Goal: Find specific page/section: Find specific page/section

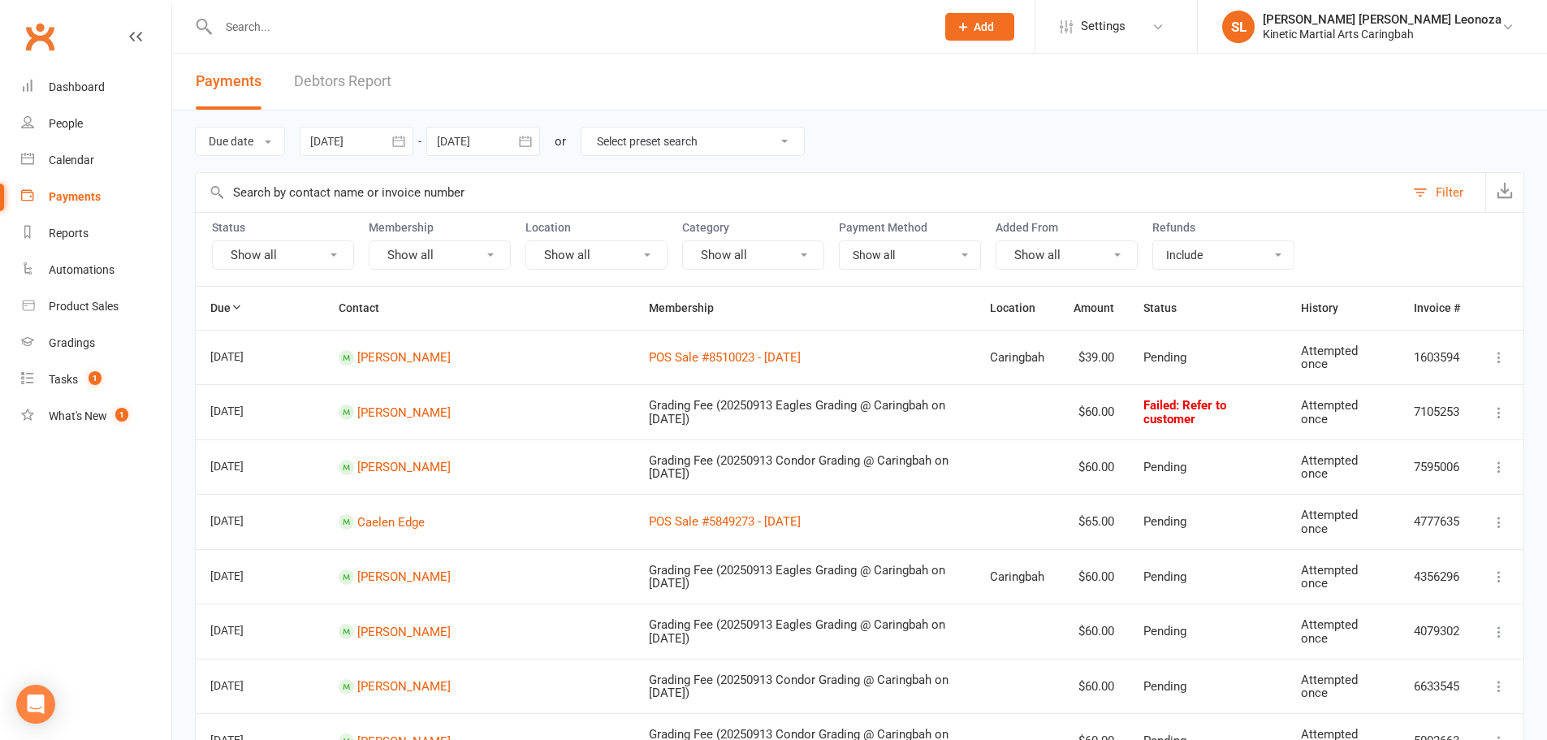
click at [282, 29] on input "text" at bounding box center [569, 26] width 710 height 23
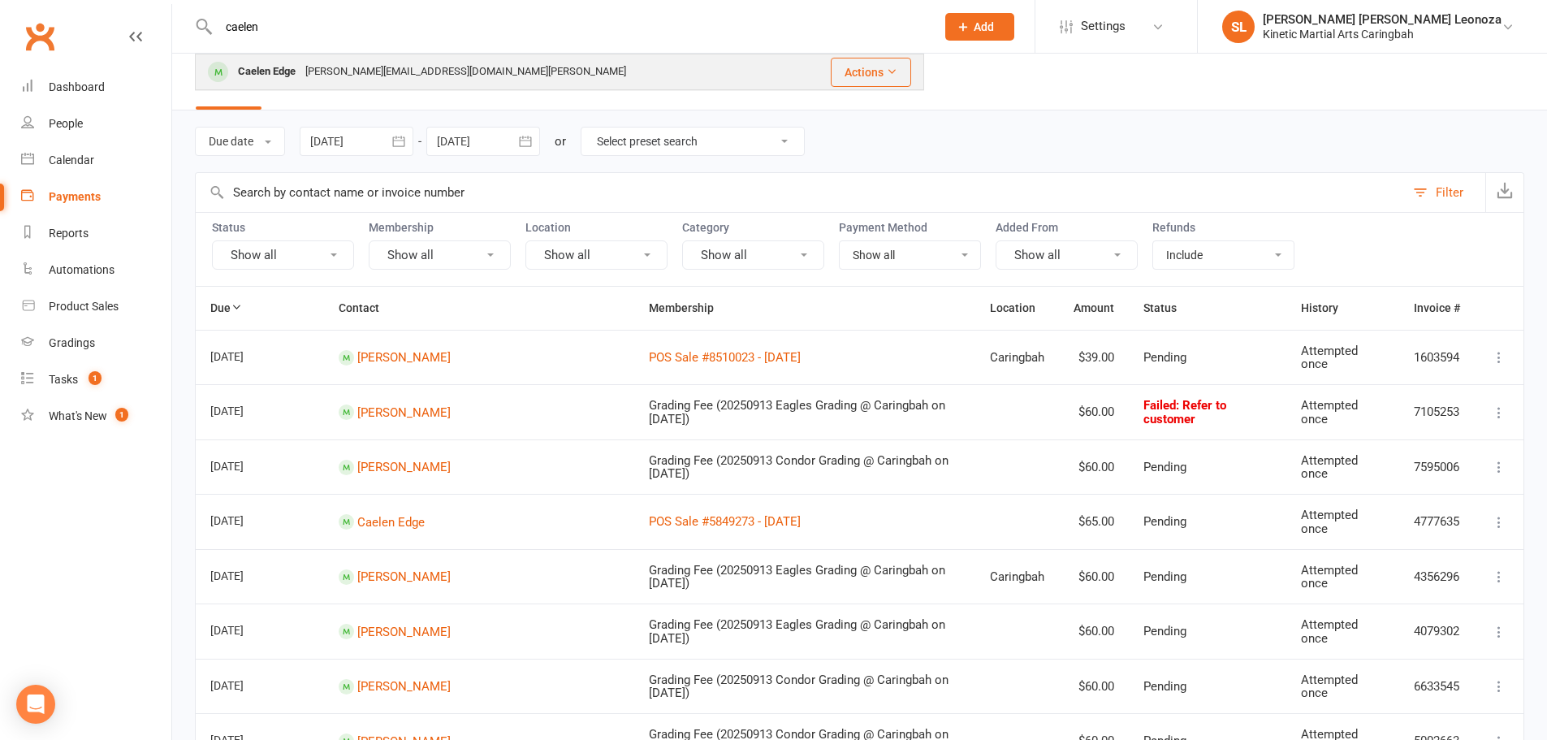
type input "caelen"
click at [279, 66] on div "Caelen Edge" at bounding box center [266, 72] width 67 height 24
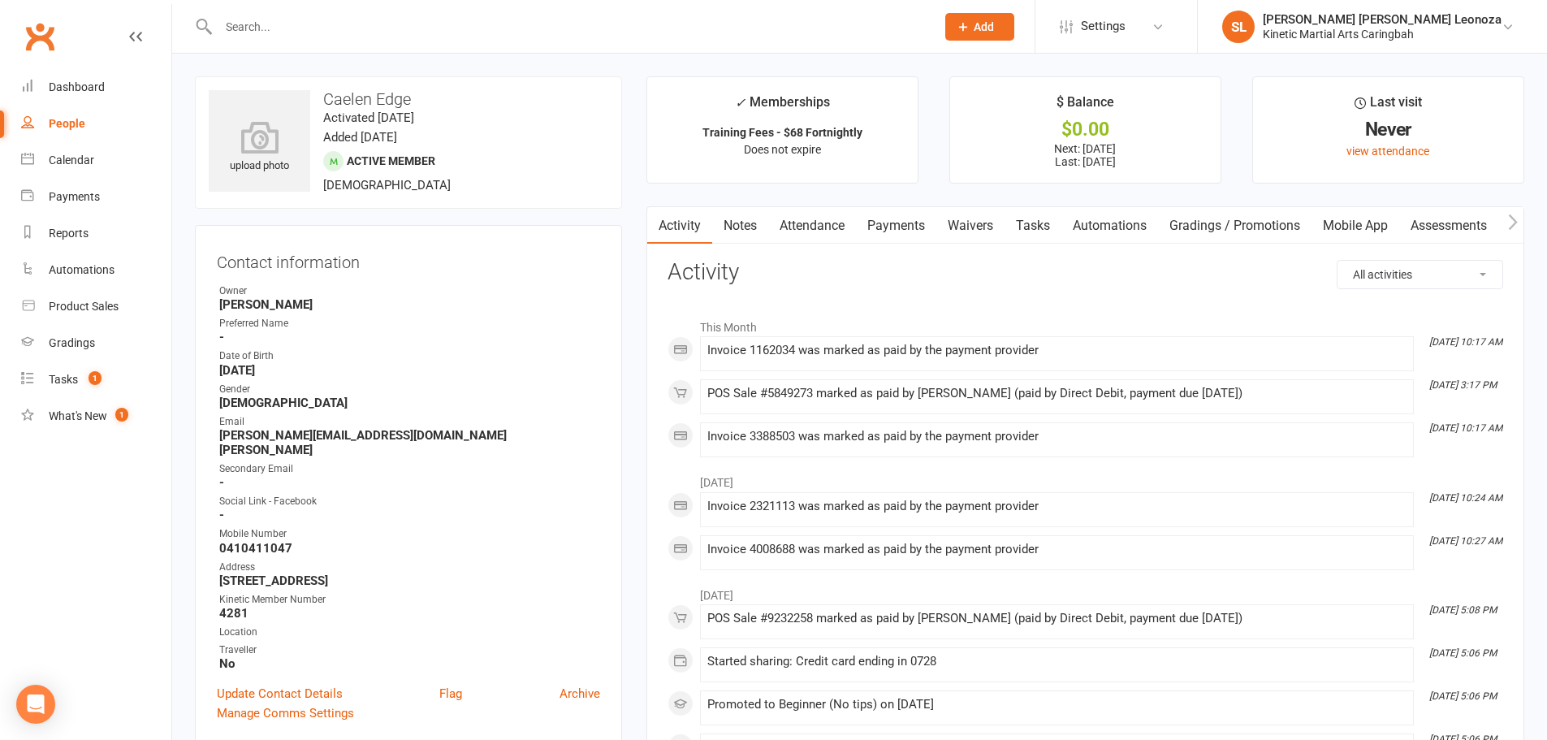
click at [887, 227] on link "Payments" at bounding box center [896, 225] width 80 height 37
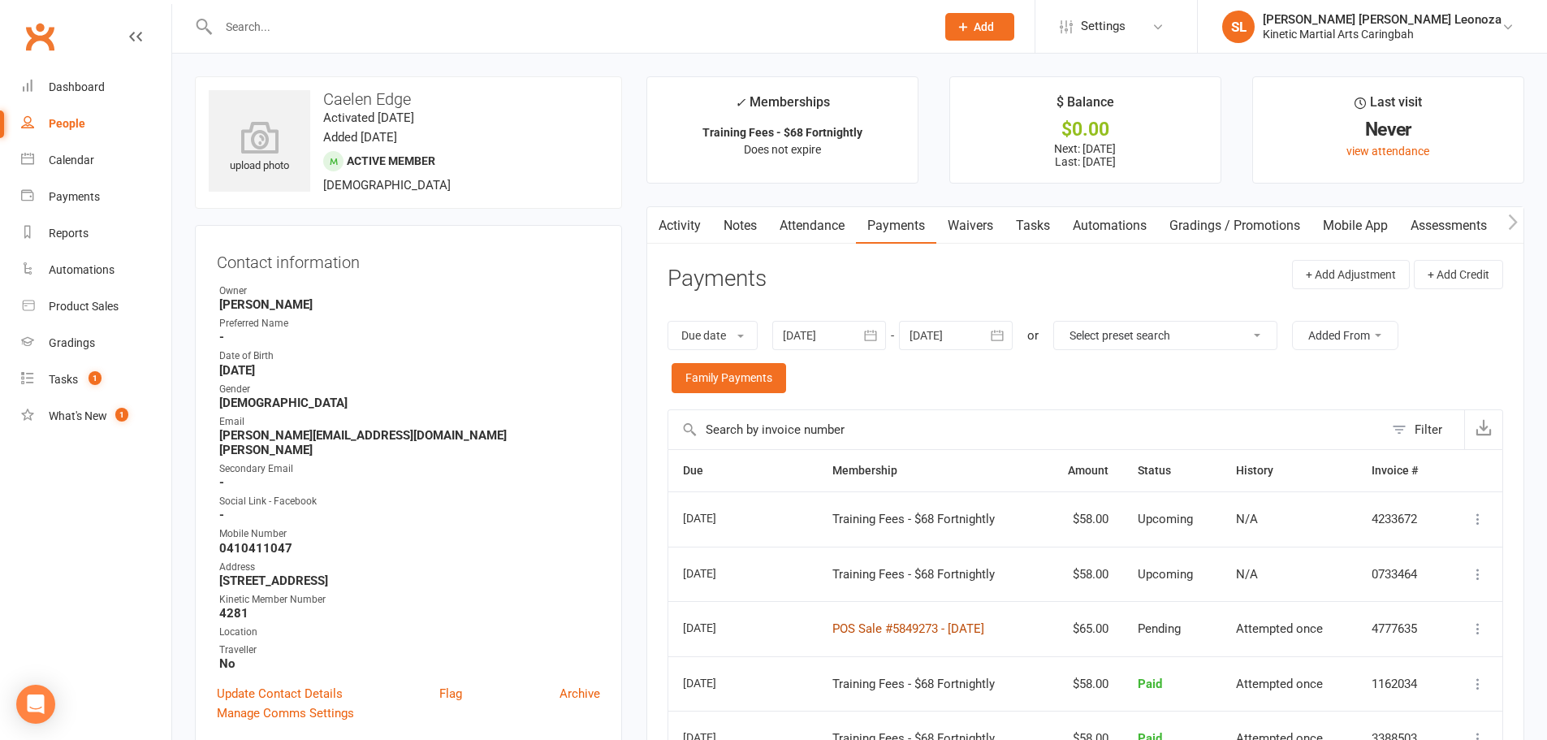
click at [852, 626] on link "POS Sale #5849273 - [DATE]" at bounding box center [908, 628] width 152 height 15
click at [365, 19] on input "text" at bounding box center [569, 26] width 710 height 23
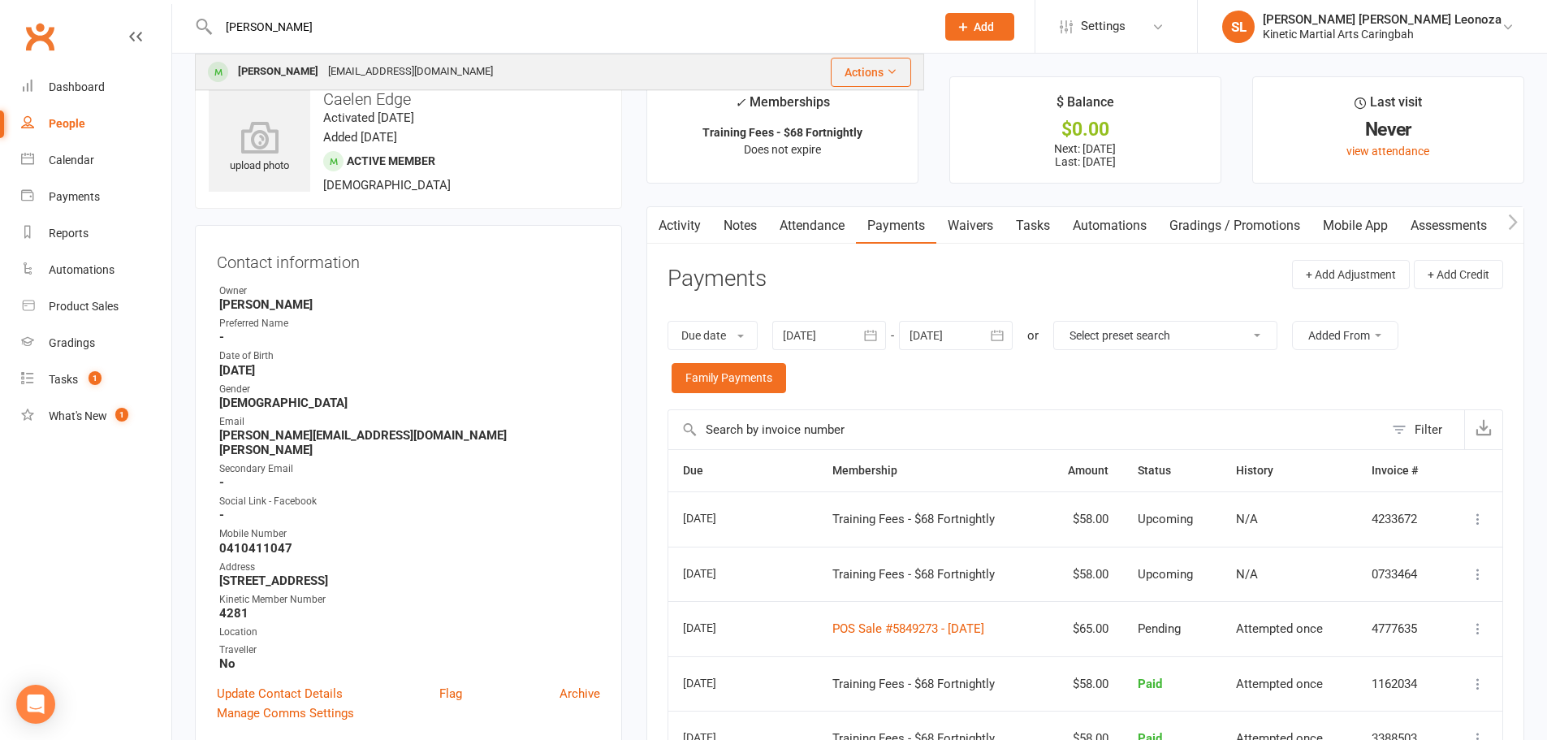
type input "[PERSON_NAME]"
click at [327, 76] on div "[EMAIL_ADDRESS][DOMAIN_NAME]" at bounding box center [410, 72] width 175 height 24
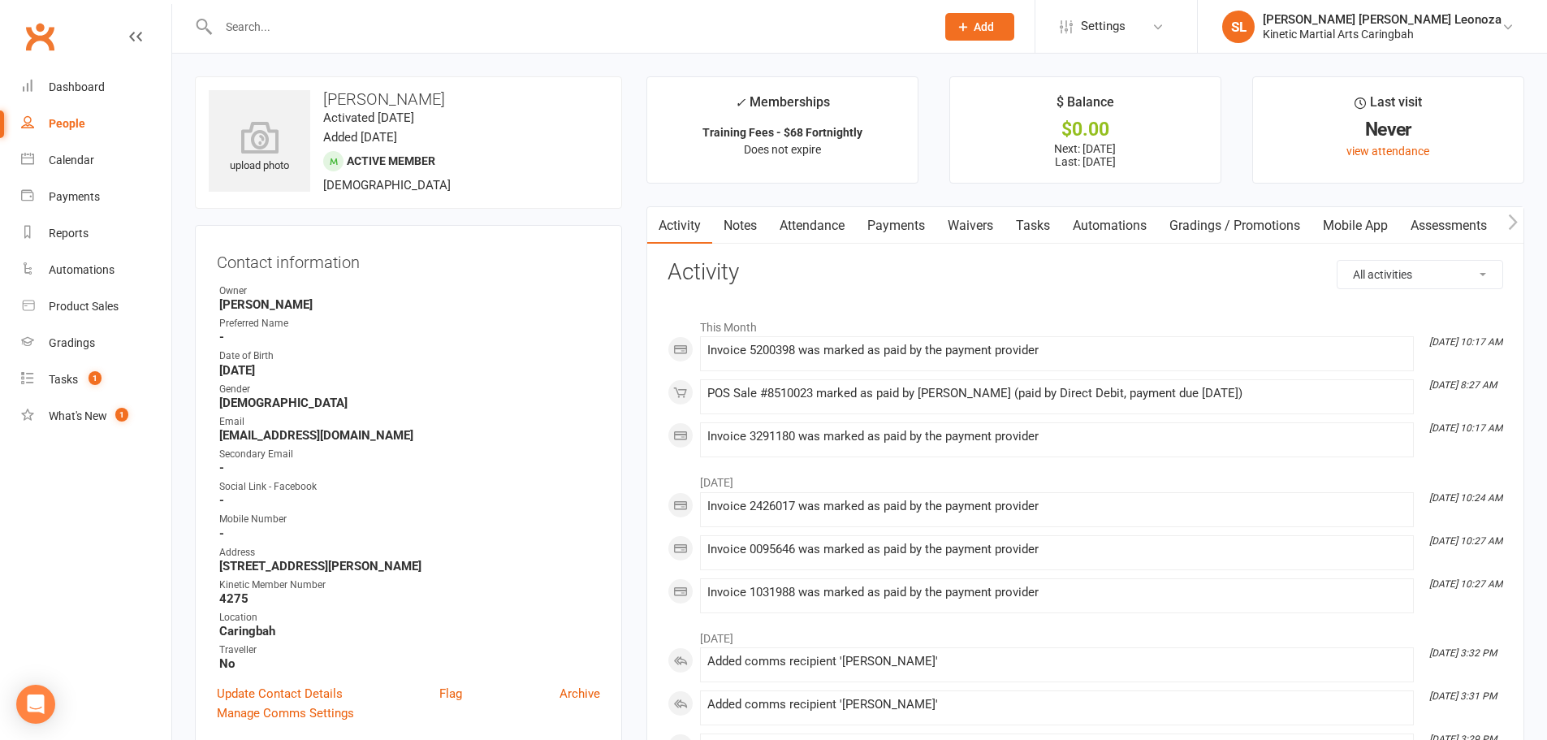
click at [867, 228] on link "Payments" at bounding box center [896, 225] width 80 height 37
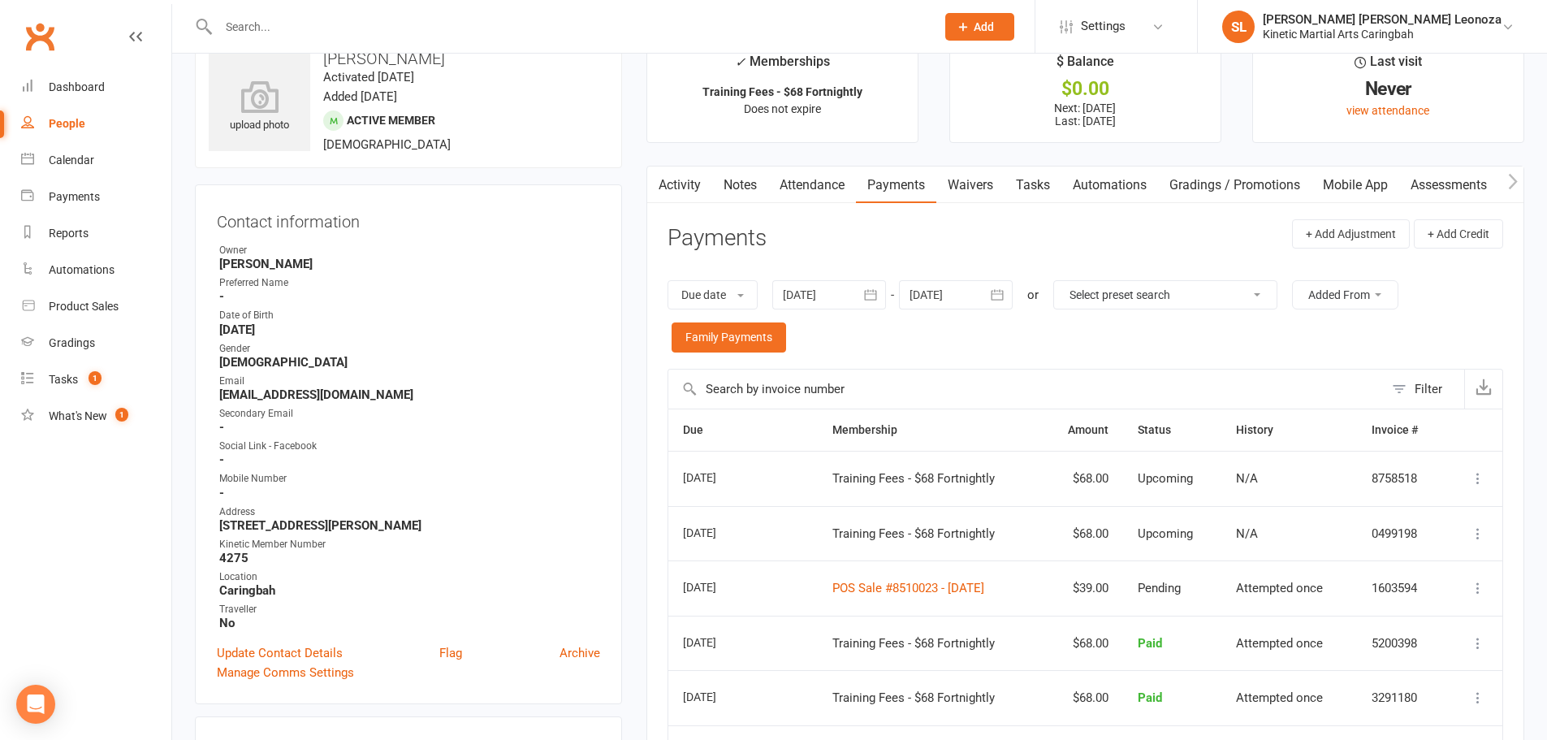
scroll to position [81, 0]
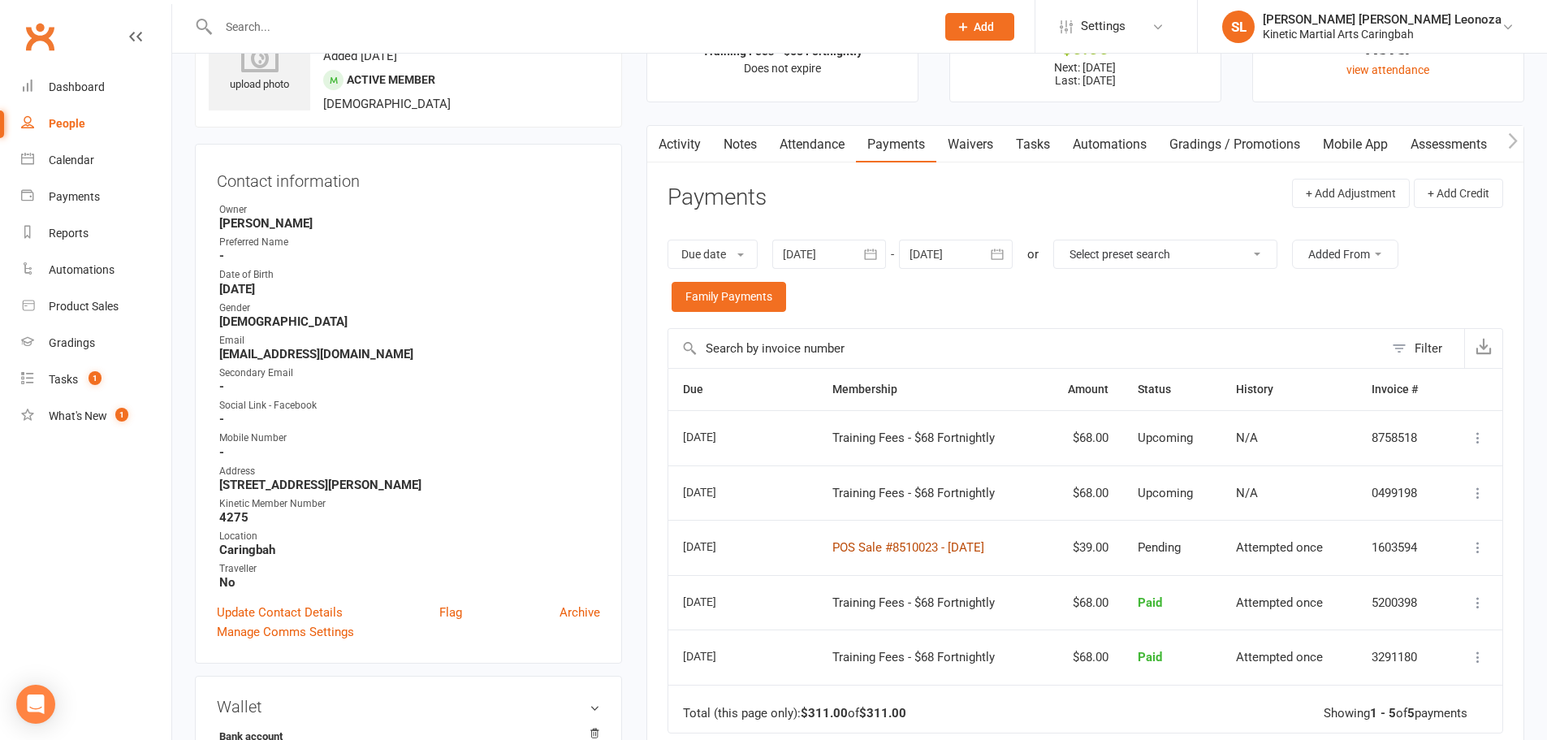
click at [914, 550] on link "POS Sale #8510023 - [DATE]" at bounding box center [908, 547] width 152 height 15
click at [350, 25] on input "text" at bounding box center [569, 26] width 710 height 23
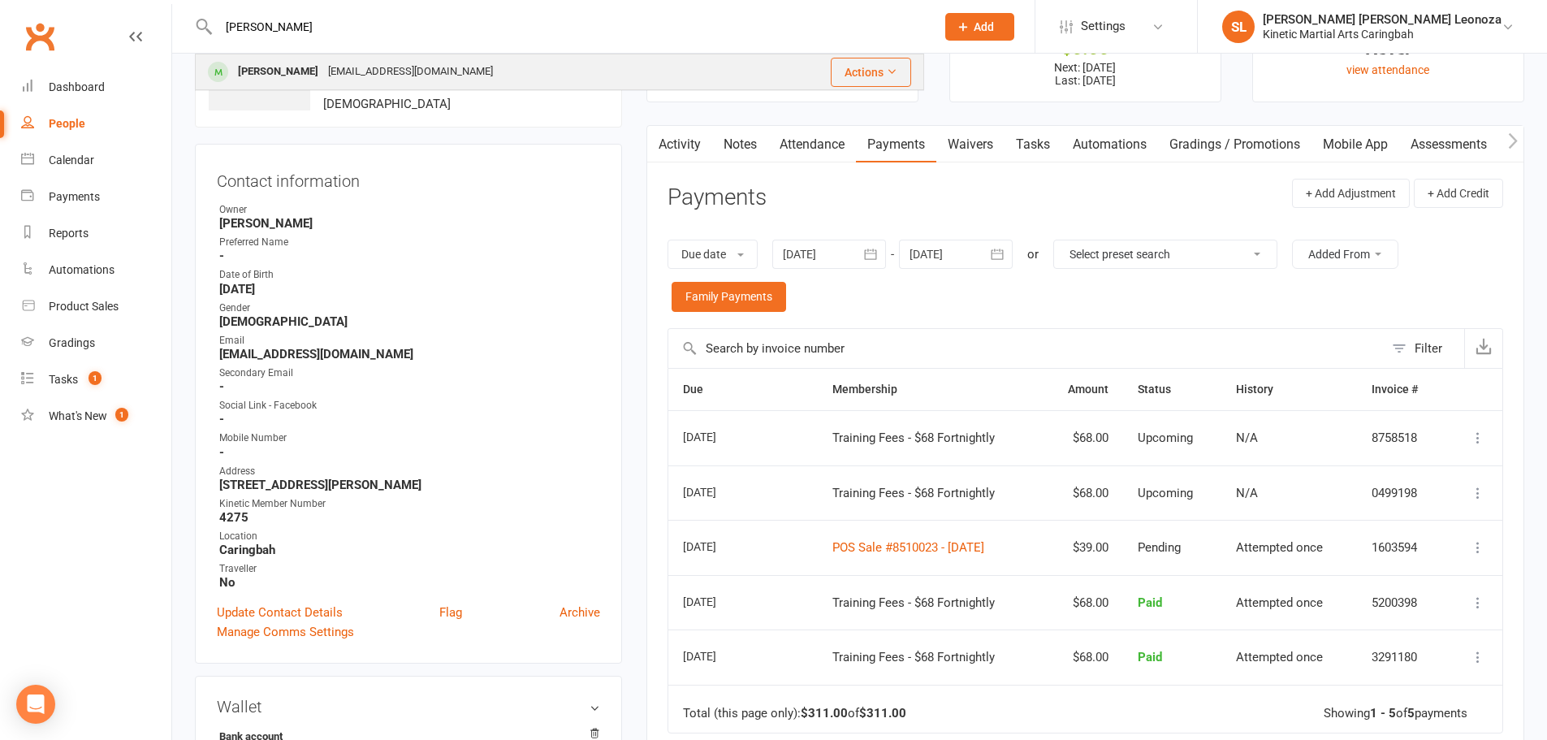
type input "[PERSON_NAME]"
click at [347, 78] on div "[EMAIL_ADDRESS][DOMAIN_NAME]" at bounding box center [410, 72] width 175 height 24
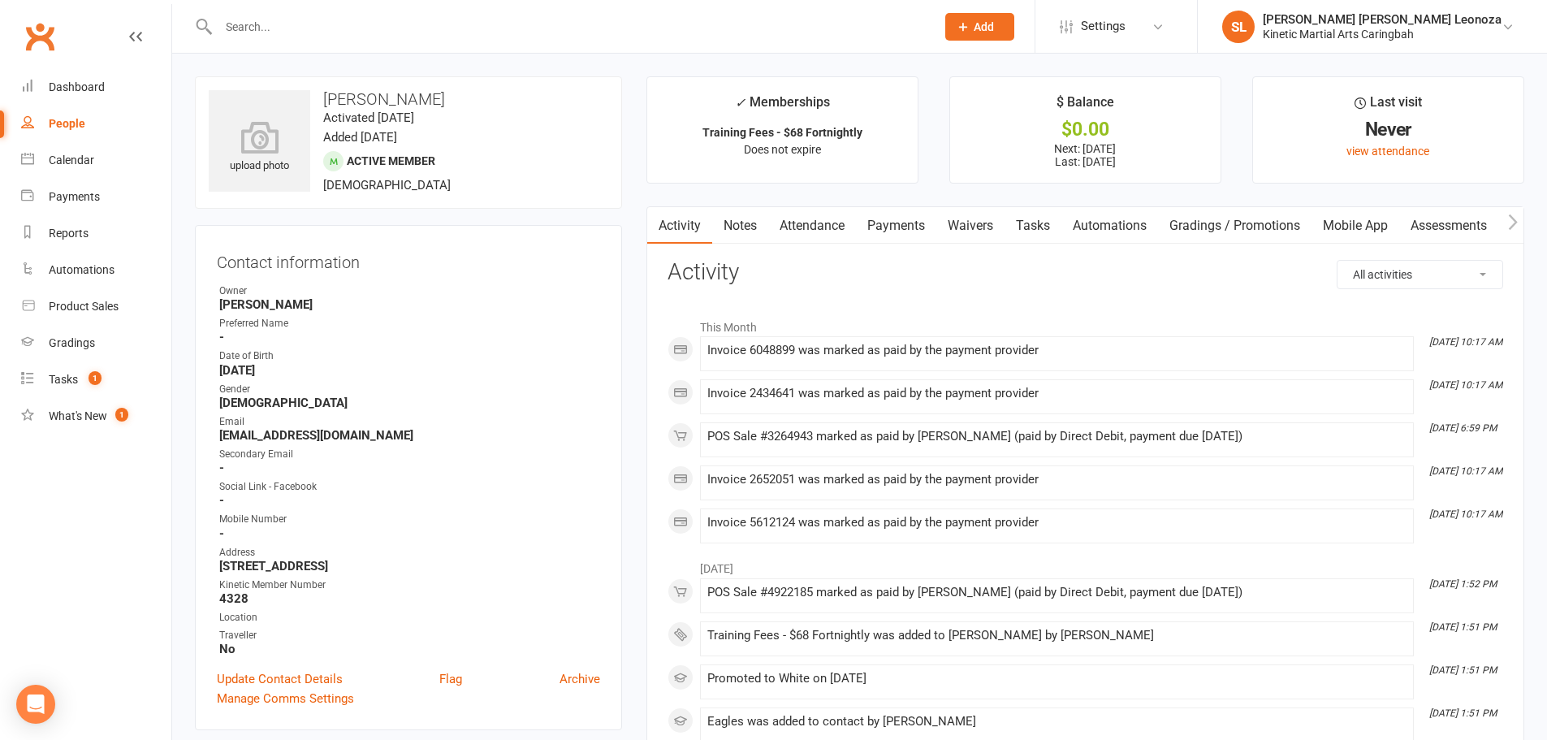
click at [940, 220] on link "Waivers" at bounding box center [970, 225] width 68 height 37
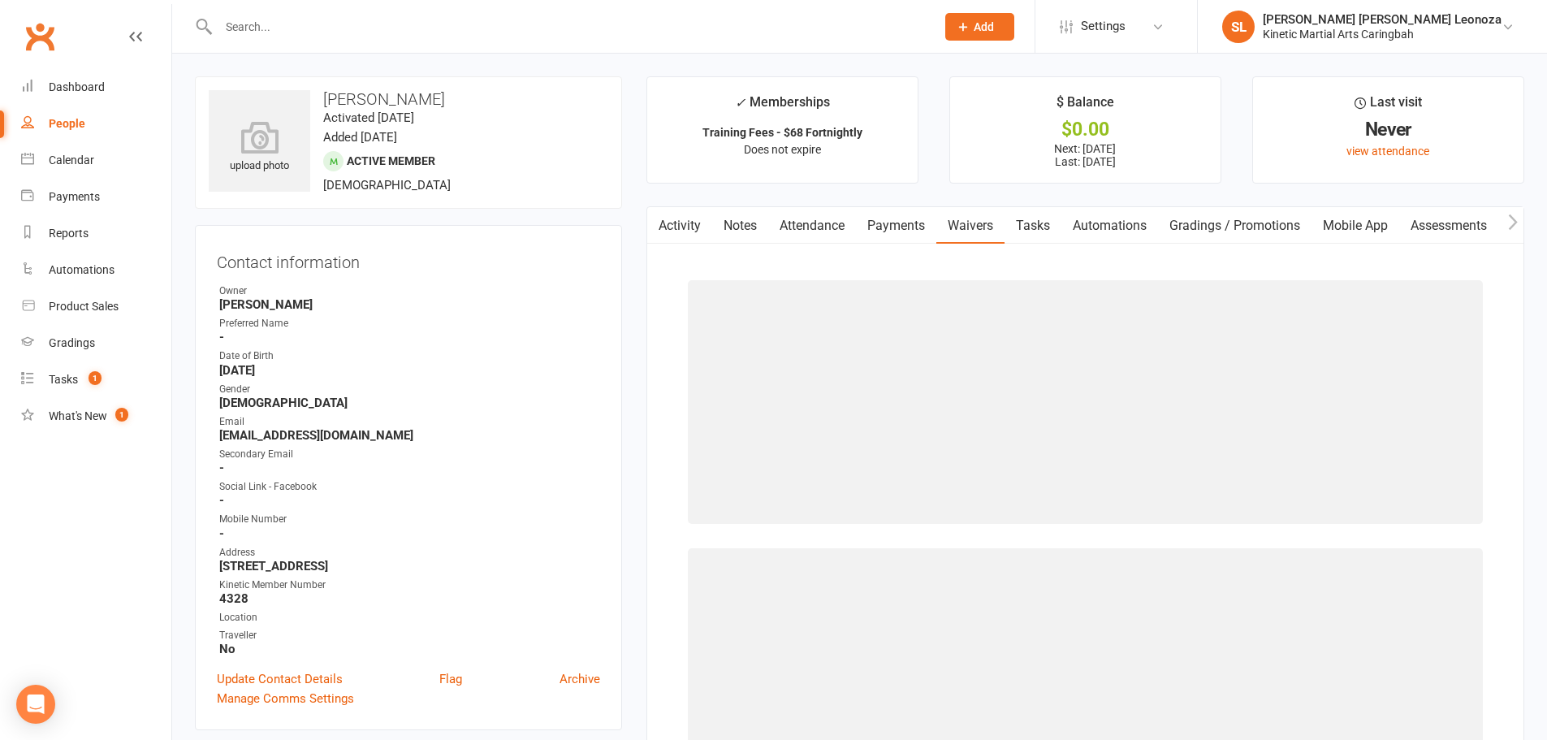
click at [909, 228] on link "Payments" at bounding box center [896, 225] width 80 height 37
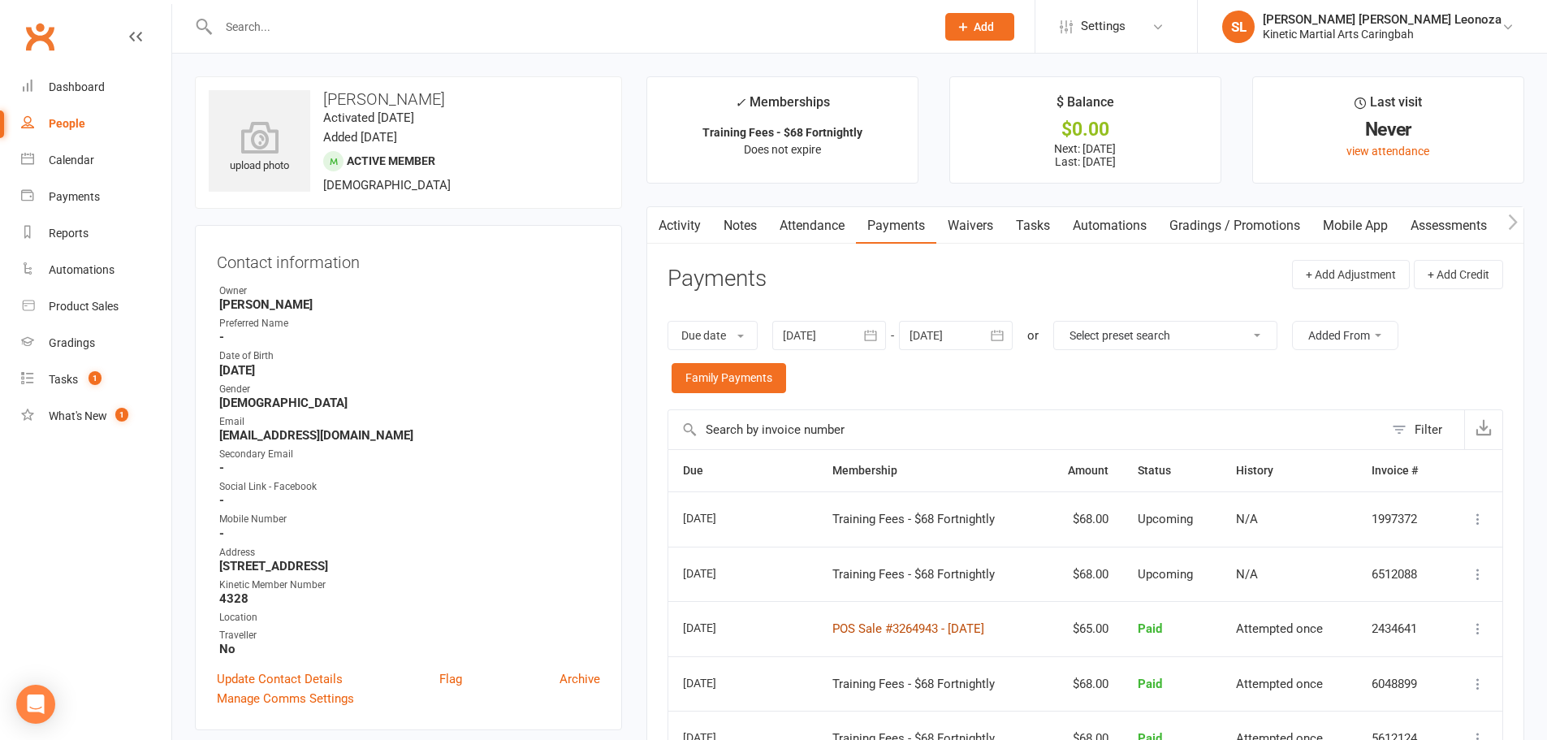
click at [885, 628] on link "POS Sale #3264943 - [DATE]" at bounding box center [908, 628] width 152 height 15
click at [279, 32] on input "text" at bounding box center [569, 26] width 710 height 23
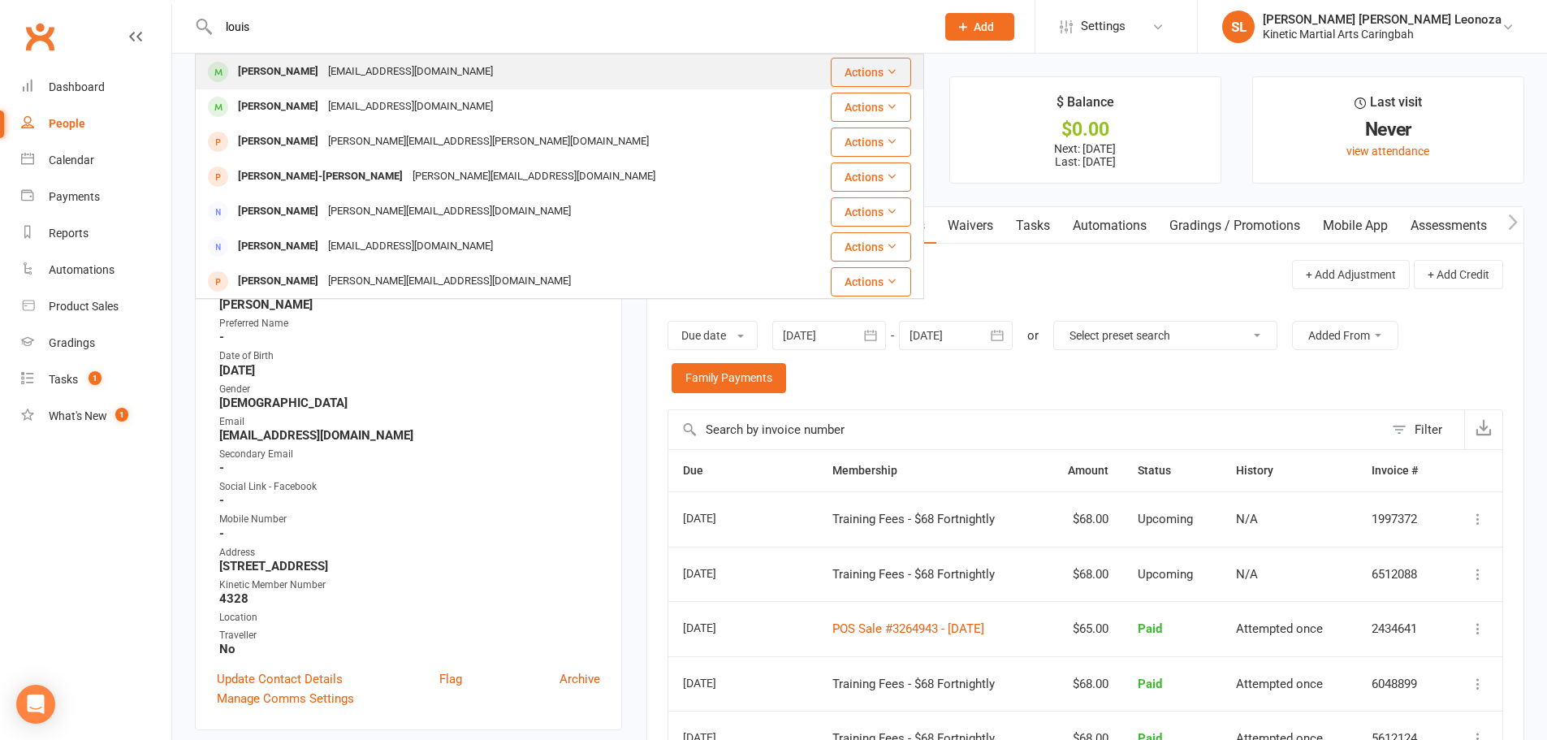
type input "louis"
click at [272, 79] on div "[PERSON_NAME]" at bounding box center [278, 72] width 90 height 24
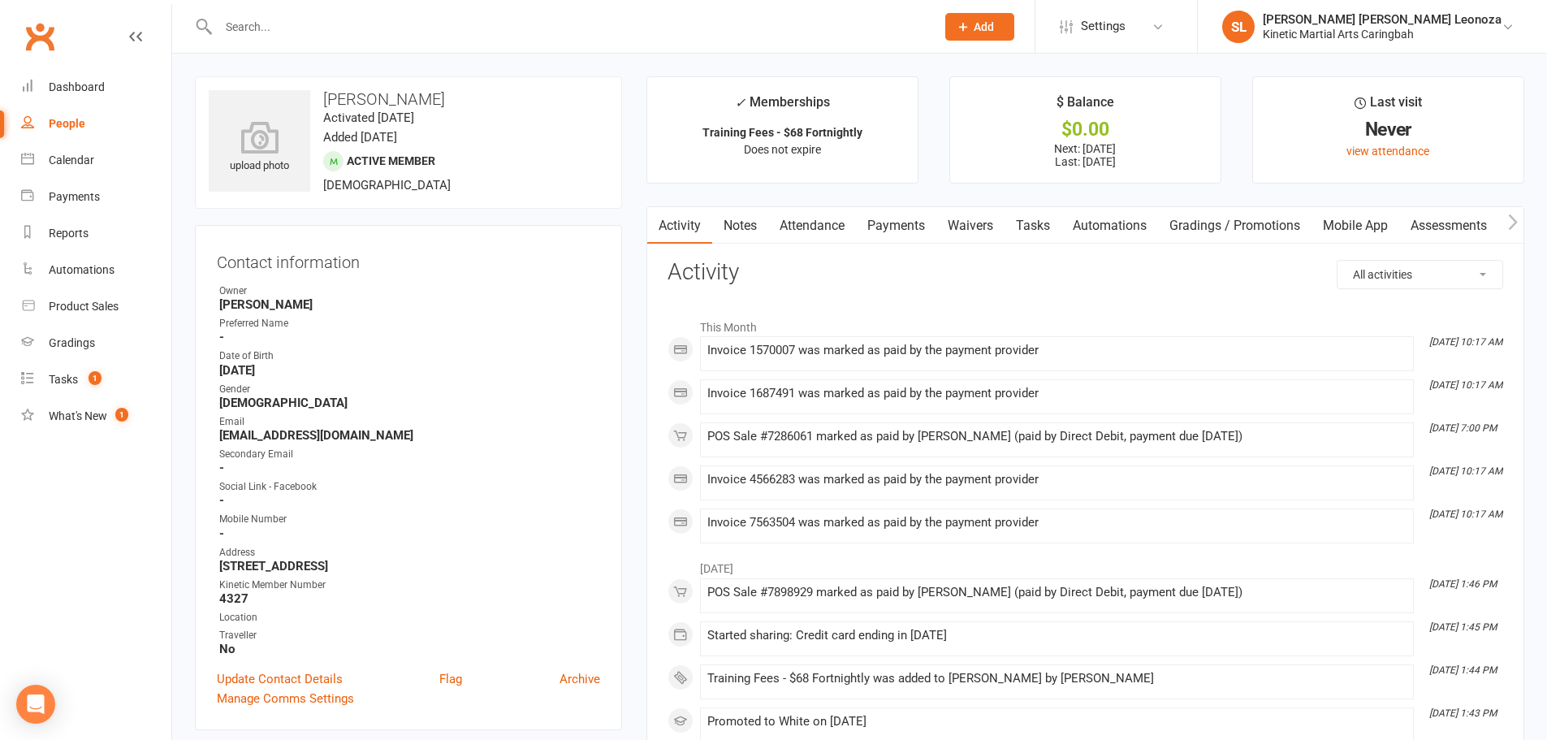
click at [889, 214] on link "Payments" at bounding box center [896, 225] width 80 height 37
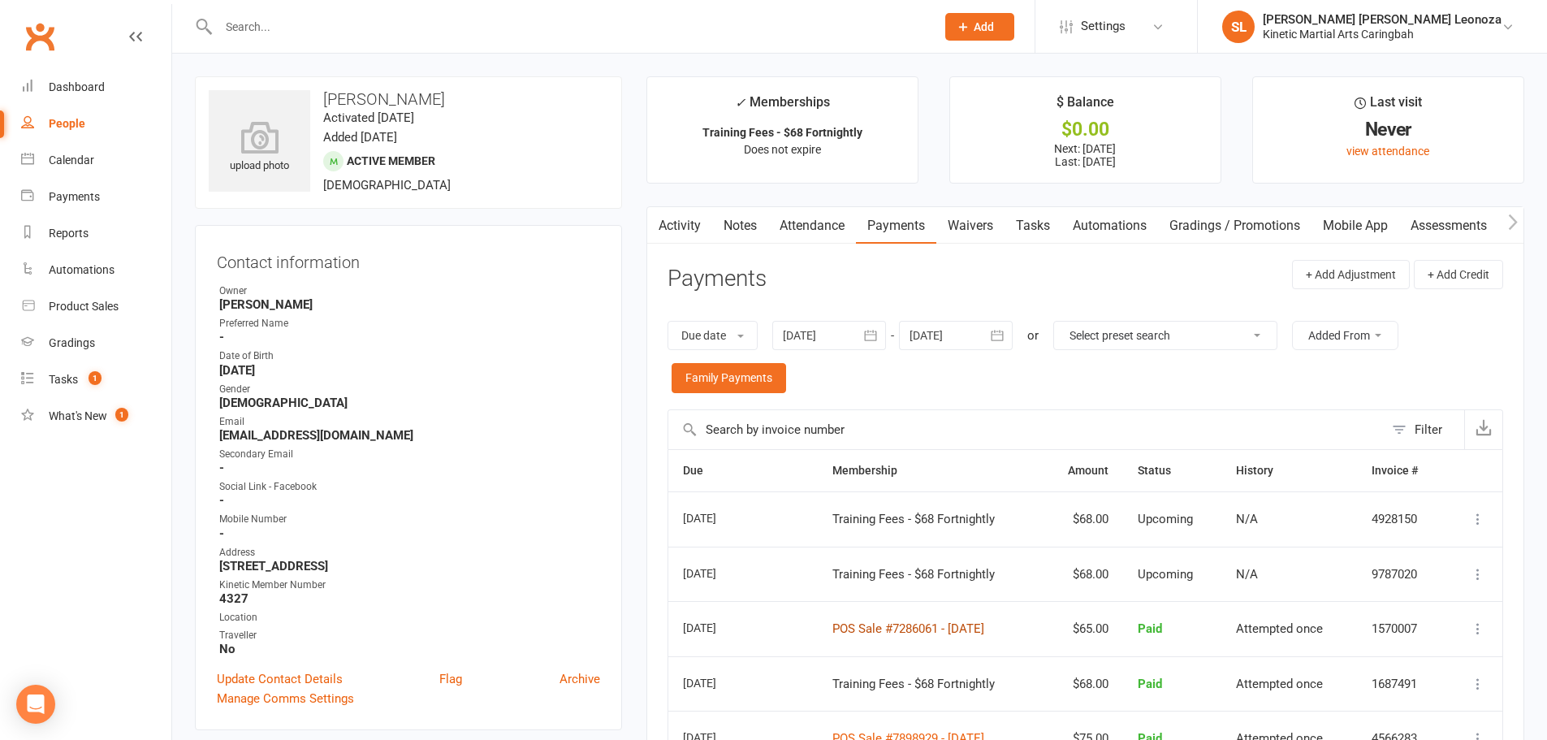
click at [895, 630] on link "POS Sale #7286061 - [DATE]" at bounding box center [908, 628] width 152 height 15
click at [261, 23] on input "text" at bounding box center [569, 26] width 710 height 23
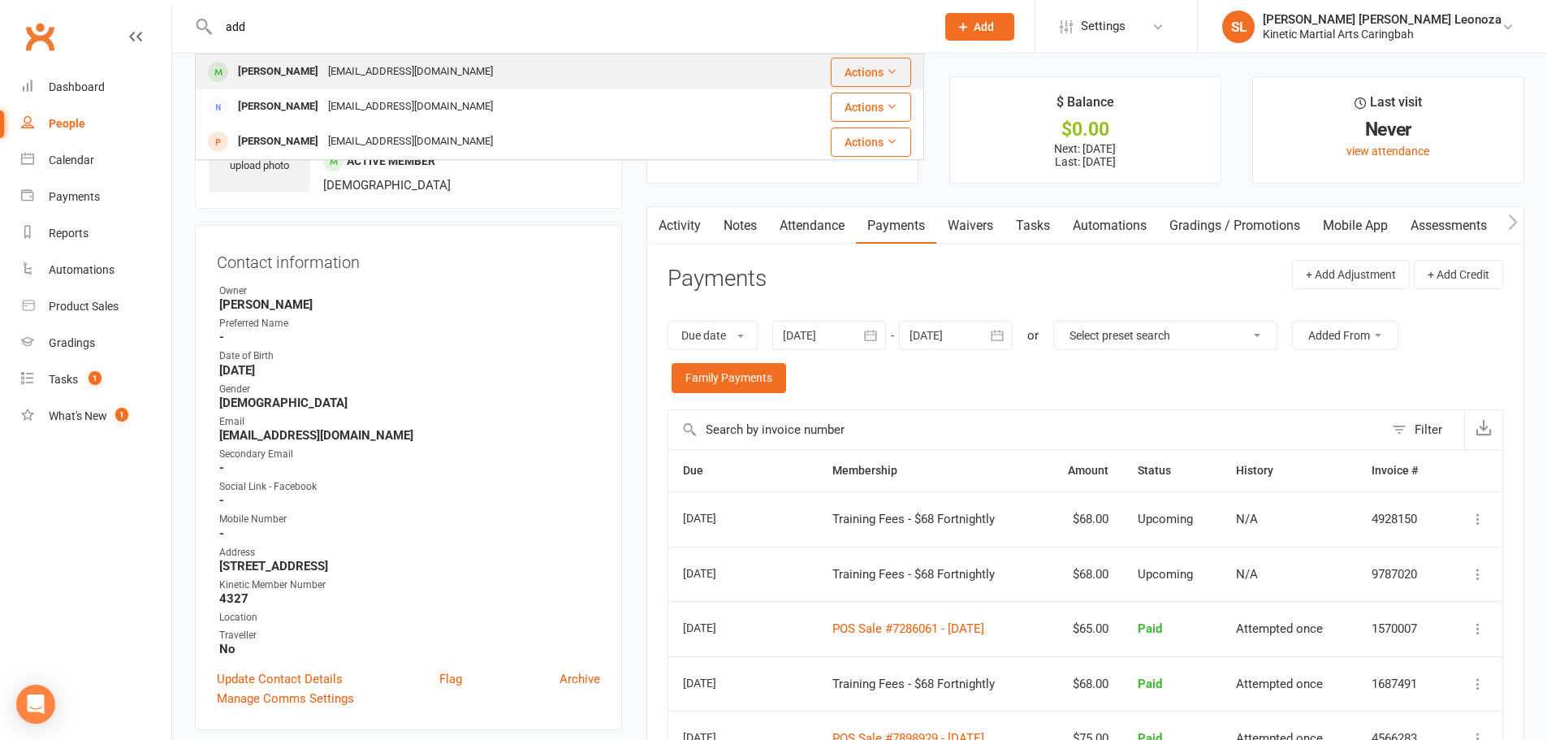
type input "add"
click at [315, 70] on div "[PERSON_NAME]" at bounding box center [278, 72] width 90 height 24
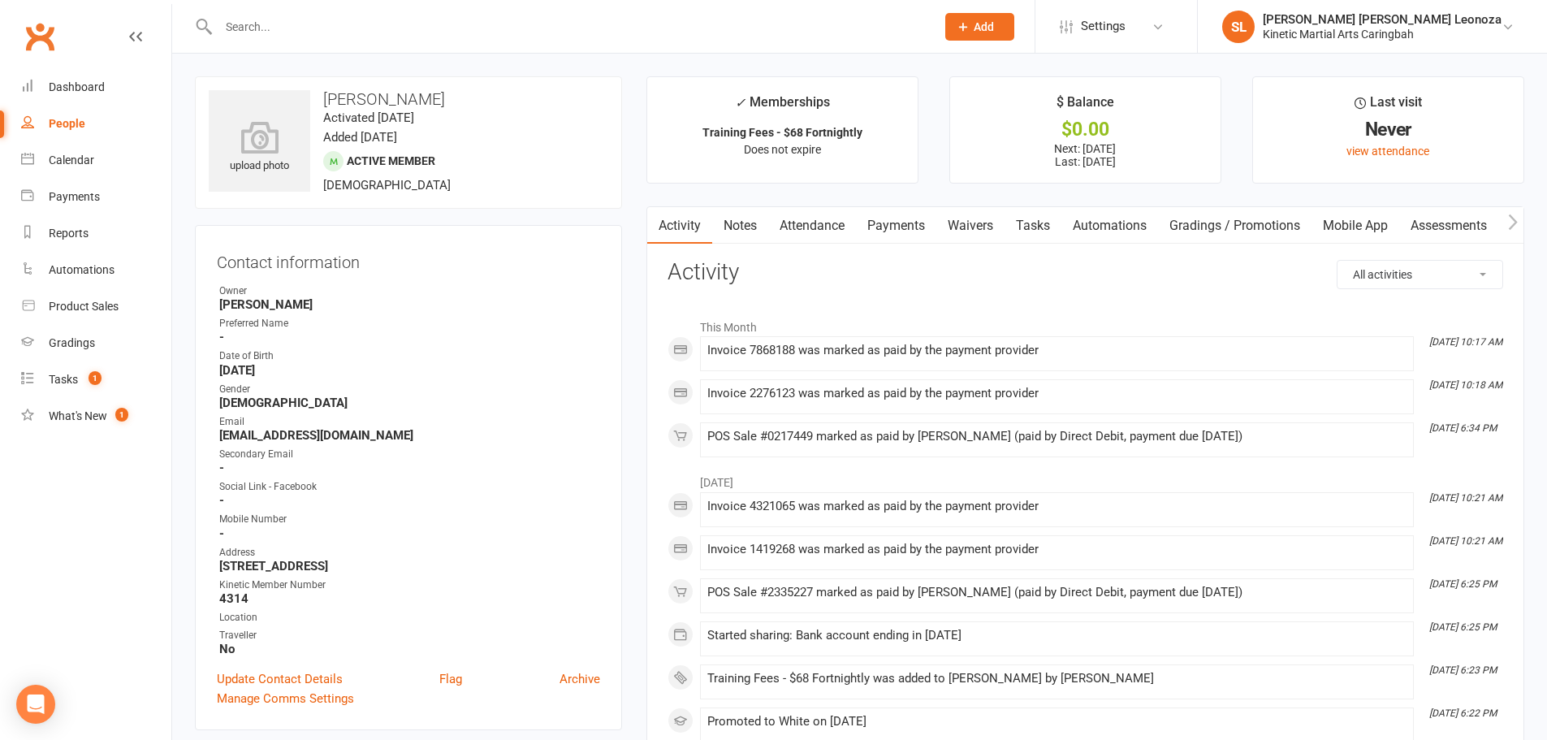
click at [896, 224] on link "Payments" at bounding box center [896, 225] width 80 height 37
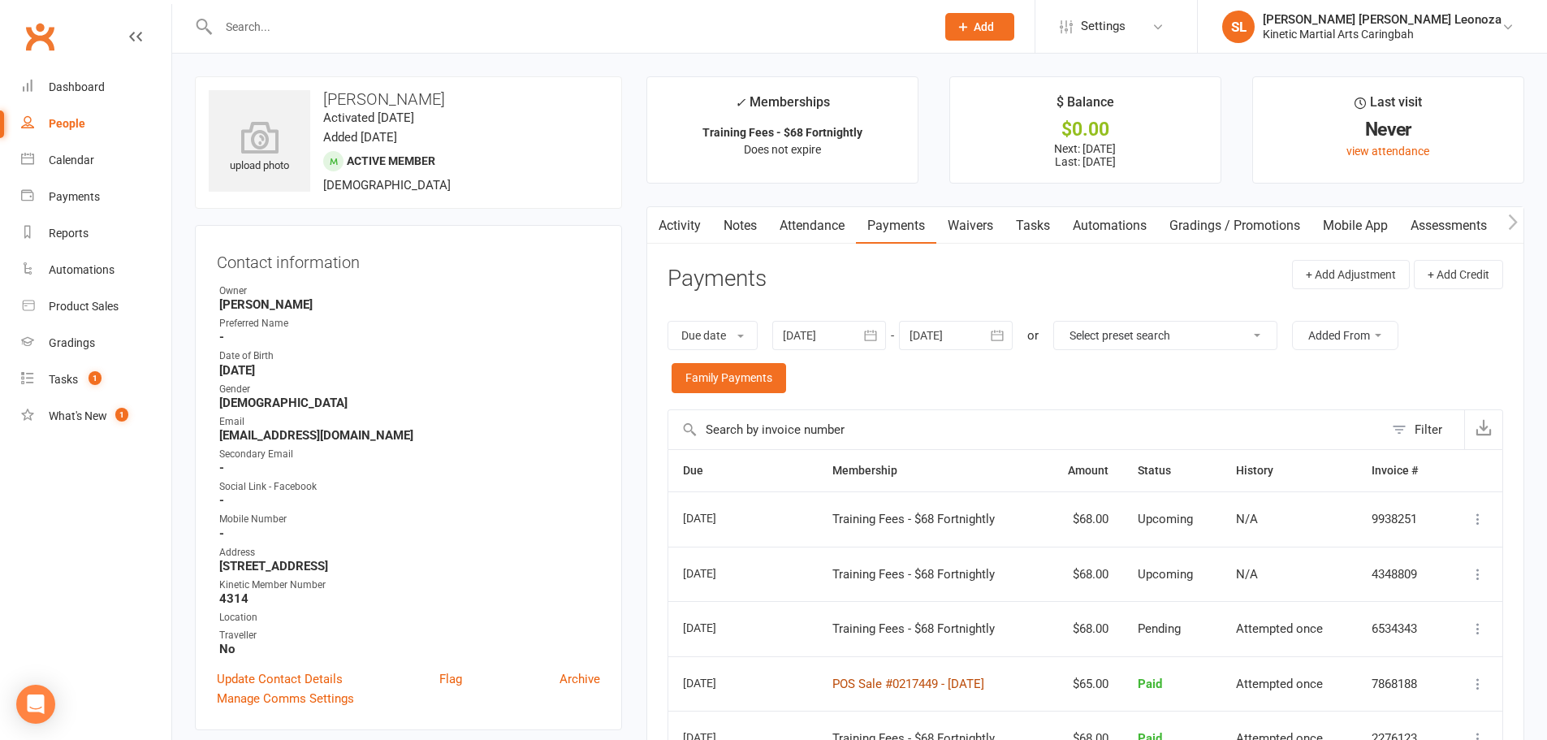
click at [870, 676] on link "POS Sale #0217449 - [DATE]" at bounding box center [908, 683] width 152 height 15
click at [457, 25] on input "text" at bounding box center [569, 26] width 710 height 23
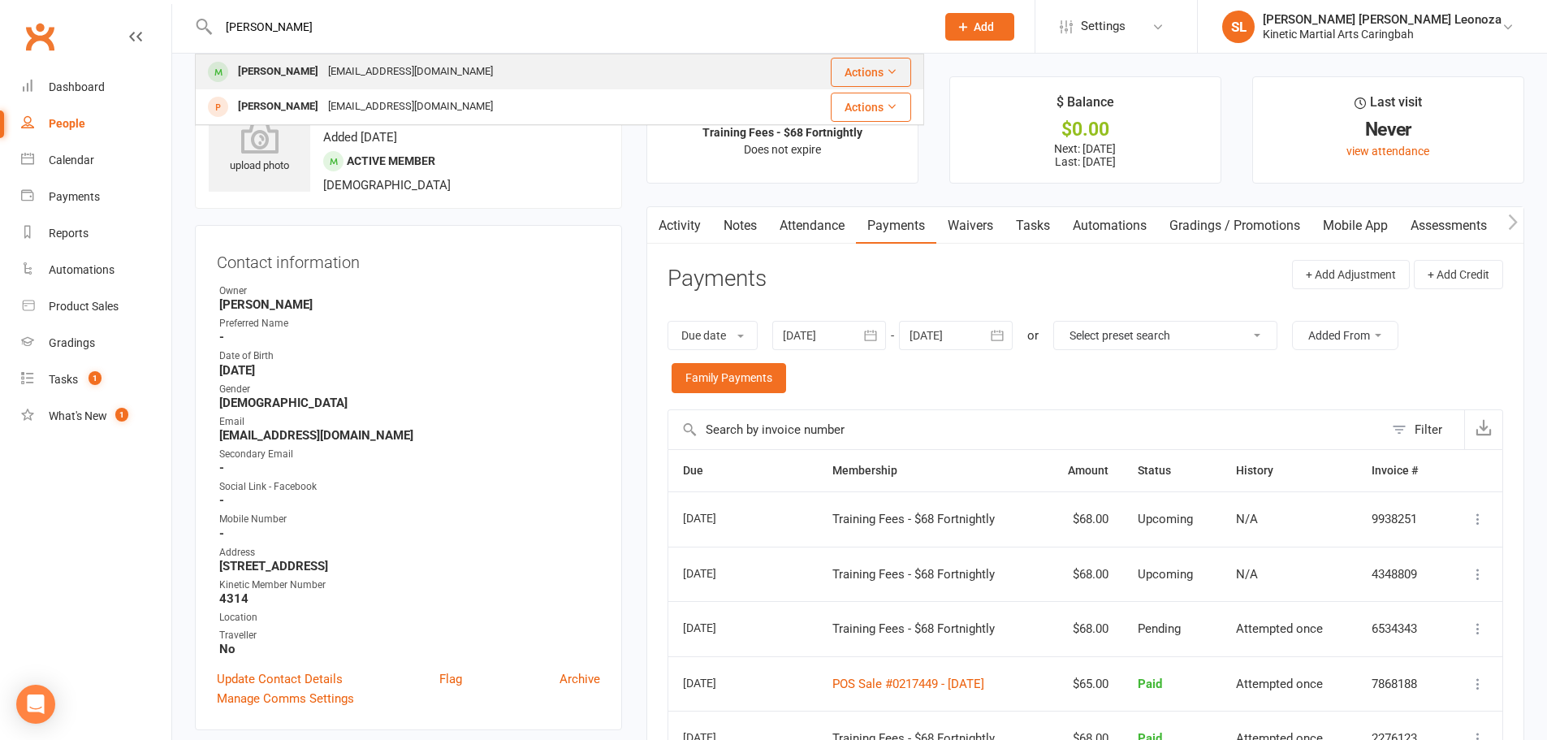
type input "[PERSON_NAME]"
click at [396, 68] on div "[EMAIL_ADDRESS][DOMAIN_NAME]" at bounding box center [410, 72] width 175 height 24
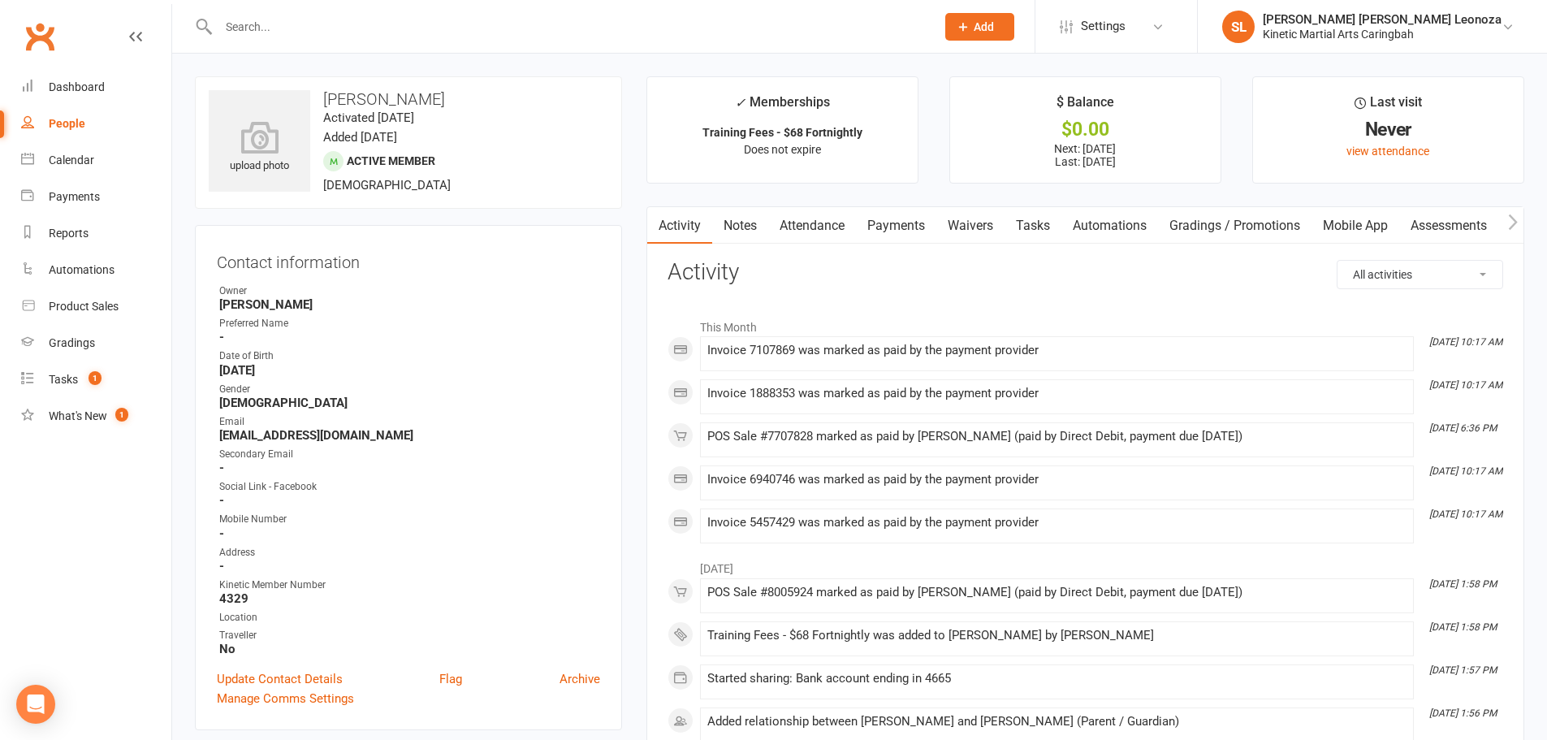
click at [883, 227] on link "Payments" at bounding box center [896, 225] width 80 height 37
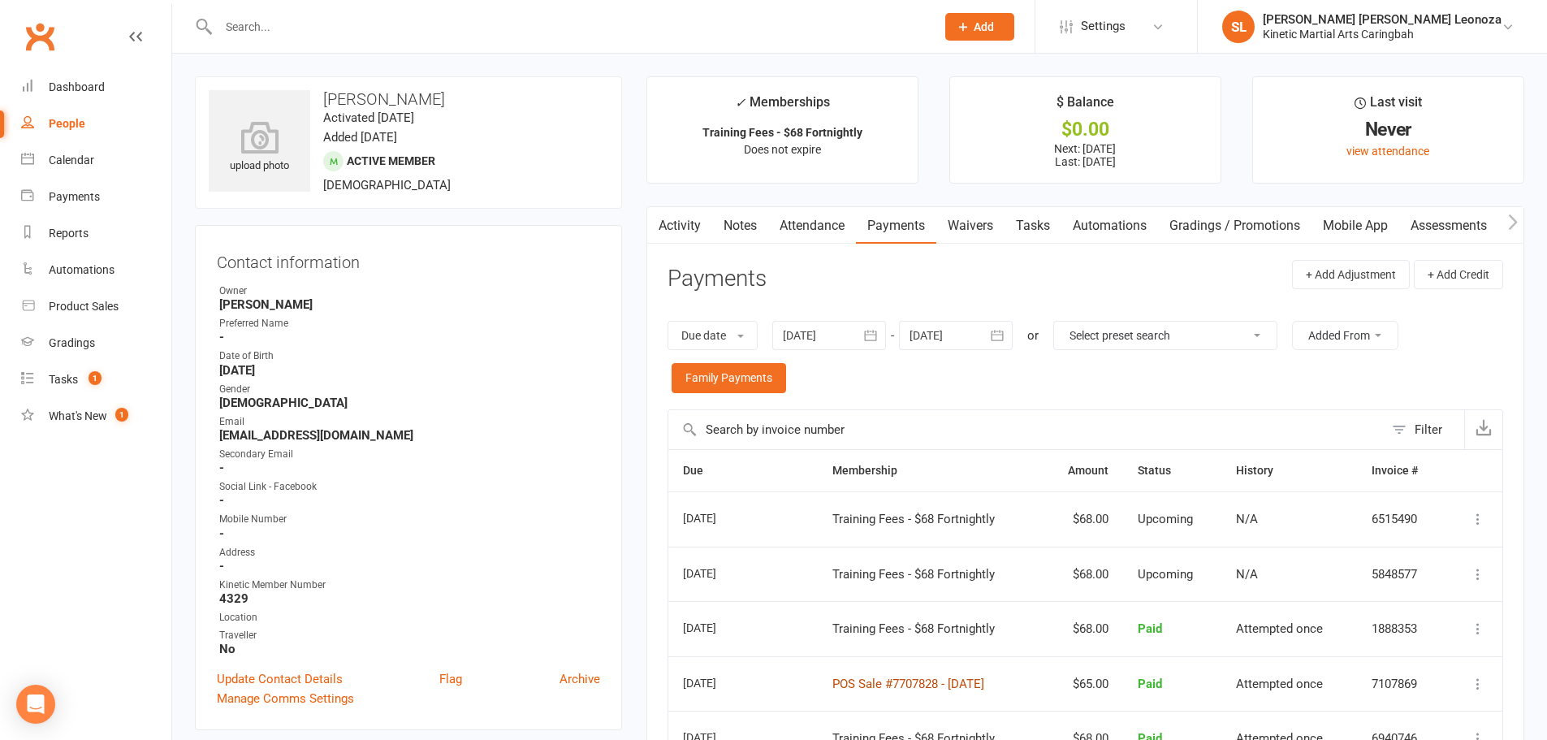
click at [874, 679] on link "POS Sale #7707828 - [DATE]" at bounding box center [908, 683] width 152 height 15
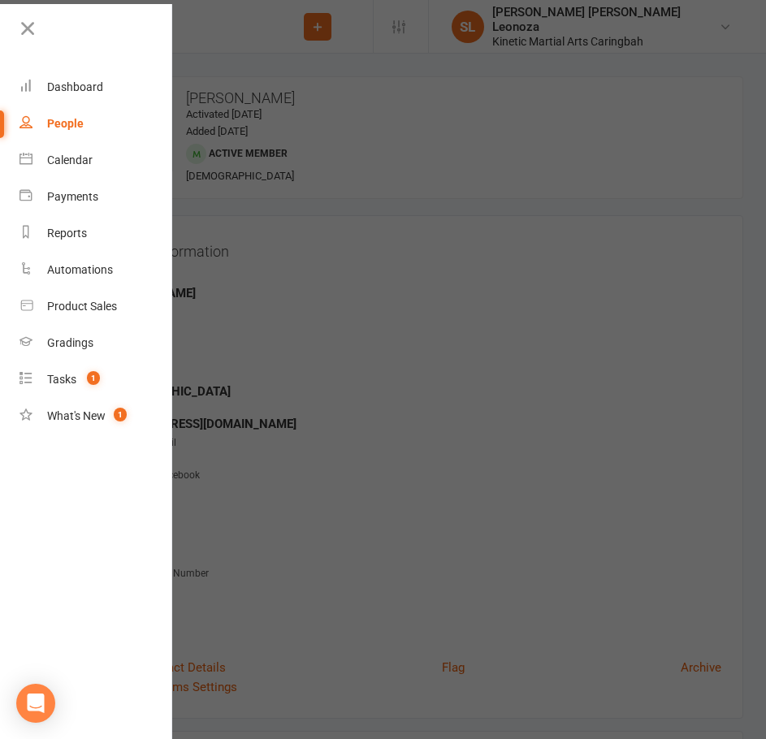
click at [351, 58] on div at bounding box center [383, 369] width 766 height 739
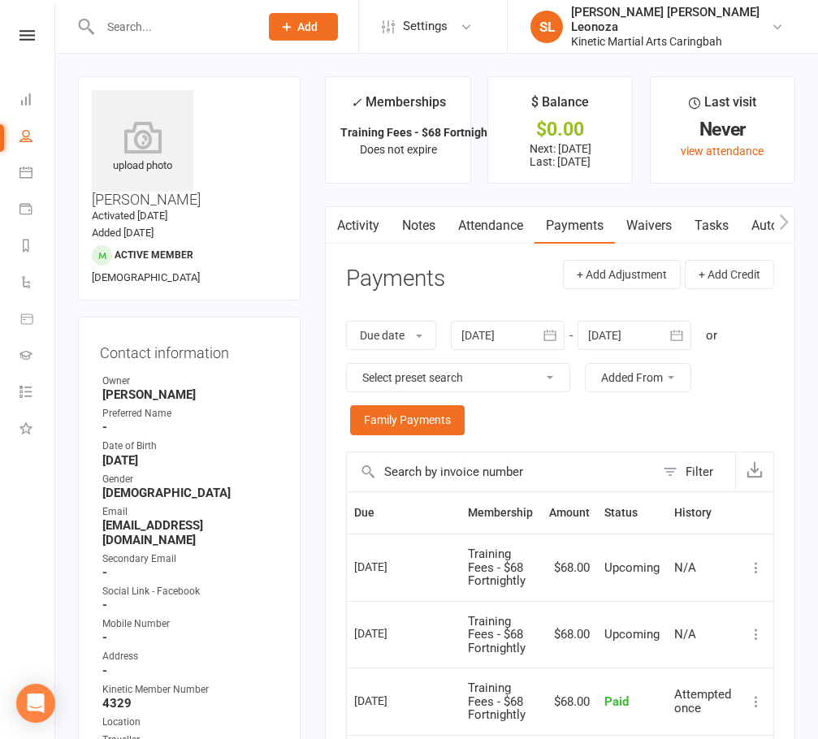
click at [188, 24] on input "text" at bounding box center [171, 26] width 153 height 23
paste input "ermolaeva"
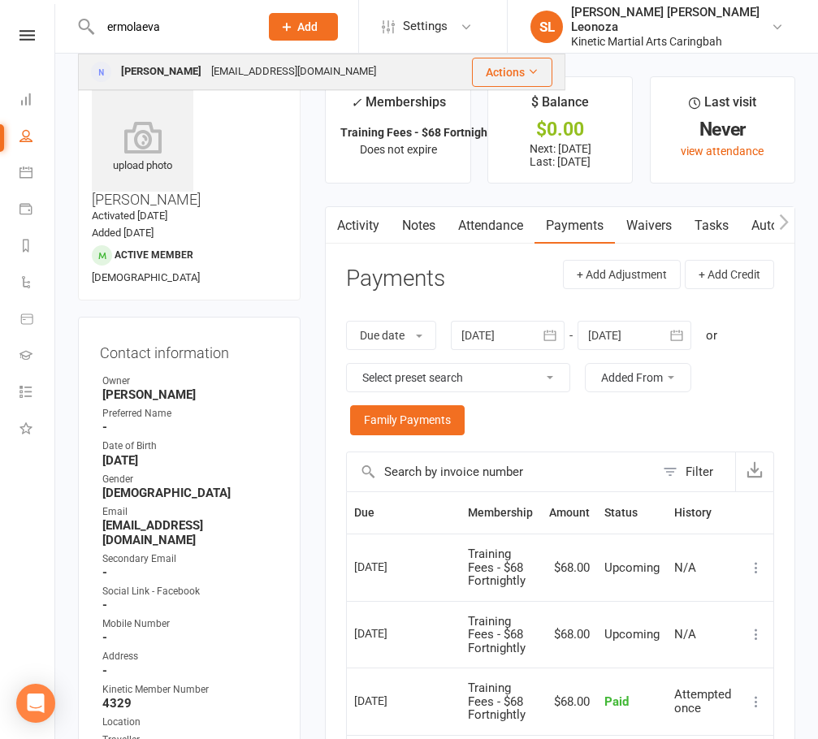
type input "ermolaeva"
click at [162, 71] on div "[PERSON_NAME]" at bounding box center [161, 72] width 90 height 24
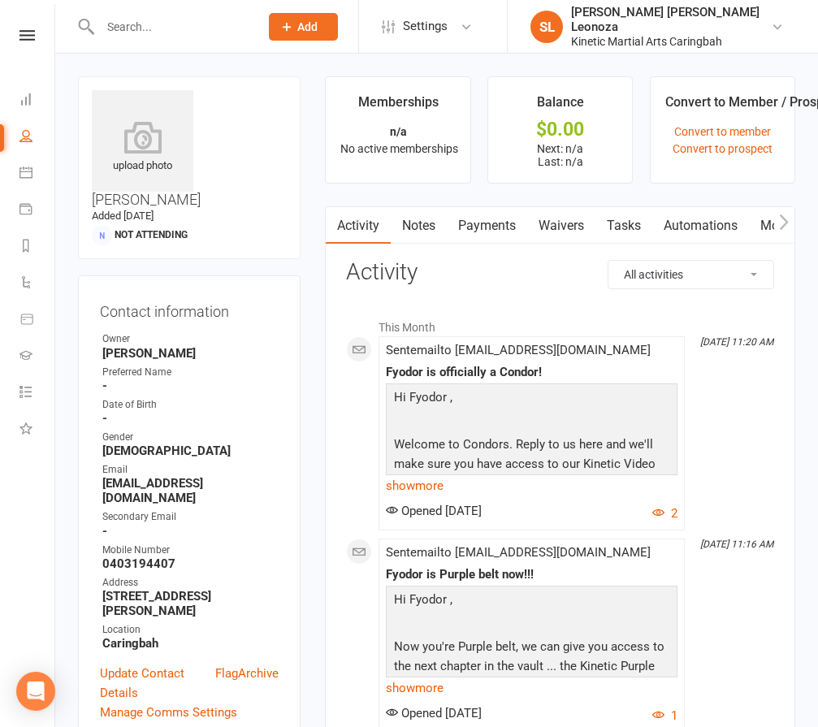
click at [511, 220] on link "Payments" at bounding box center [487, 225] width 80 height 37
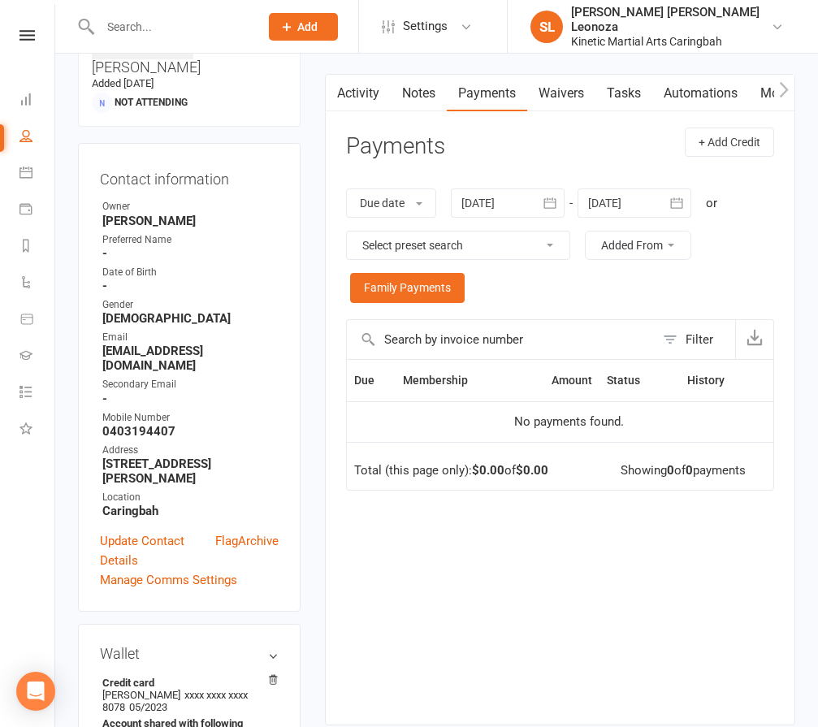
scroll to position [162, 0]
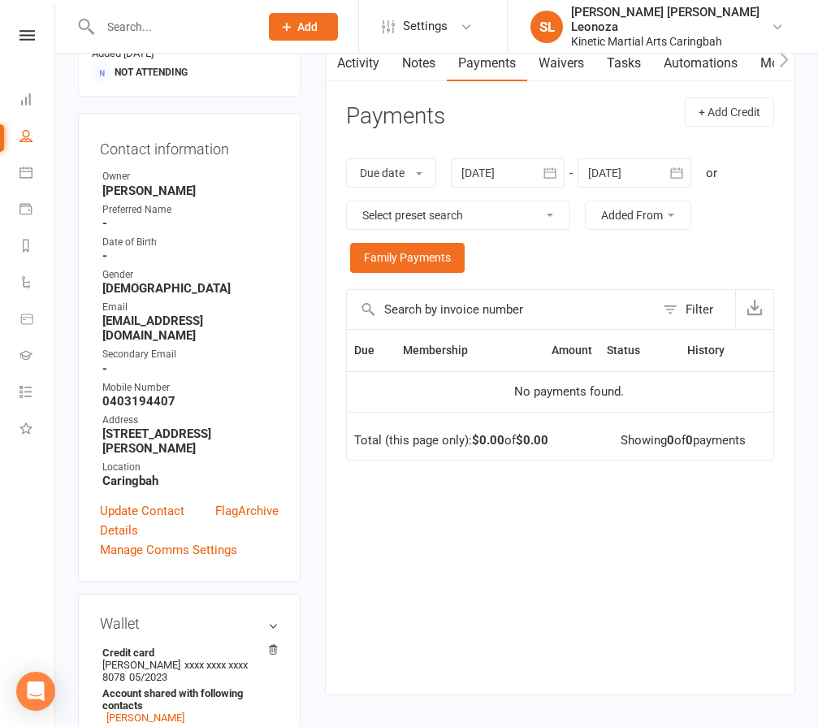
click at [231, 11] on div at bounding box center [163, 26] width 170 height 53
click at [211, 30] on input "text" at bounding box center [171, 26] width 153 height 23
paste input "[PERSON_NAME]"
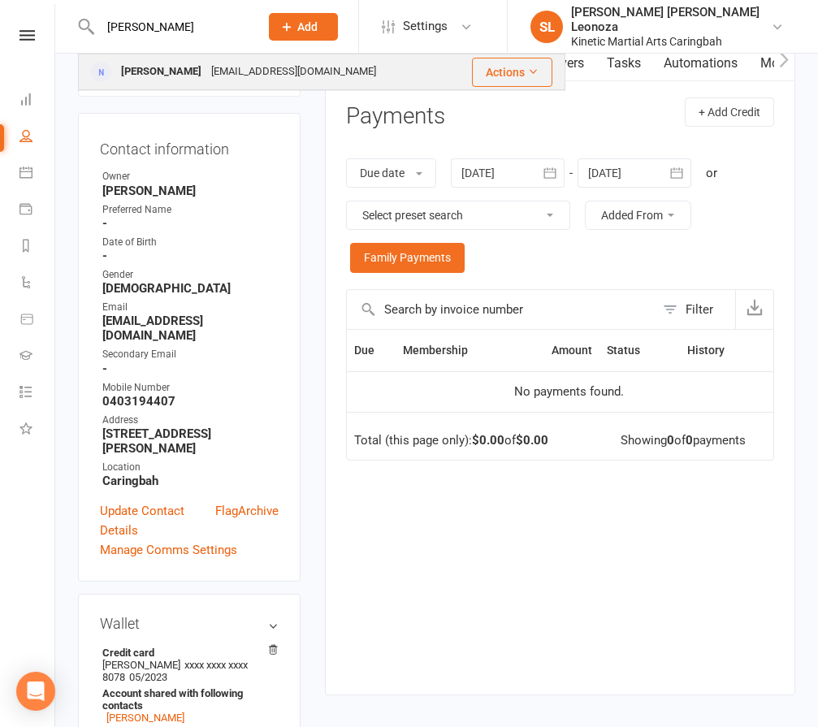
type input "[PERSON_NAME]"
click at [181, 79] on div "[PERSON_NAME]" at bounding box center [161, 72] width 90 height 24
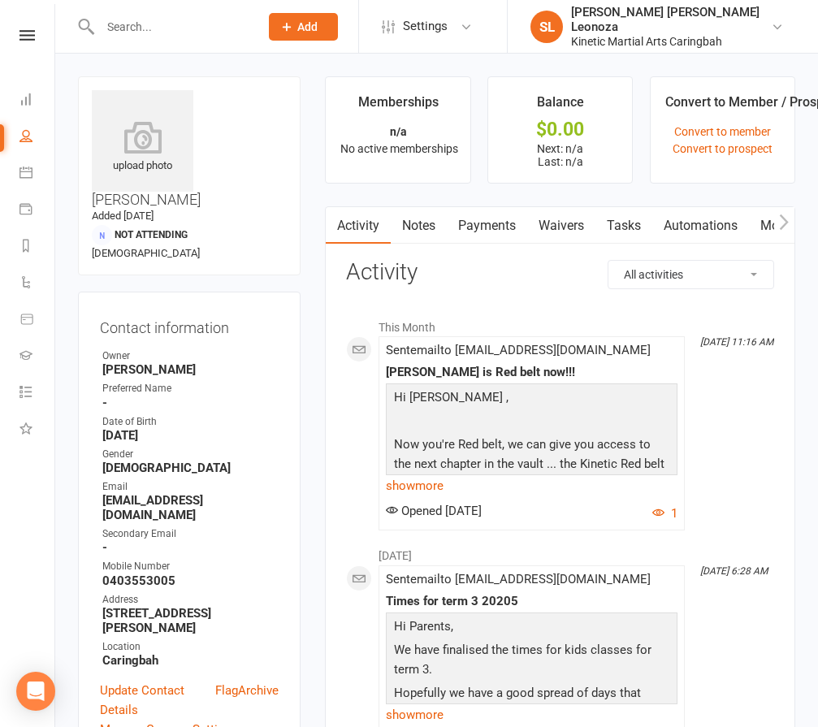
click at [158, 32] on input "text" at bounding box center [171, 26] width 153 height 23
paste input "[PERSON_NAME]"
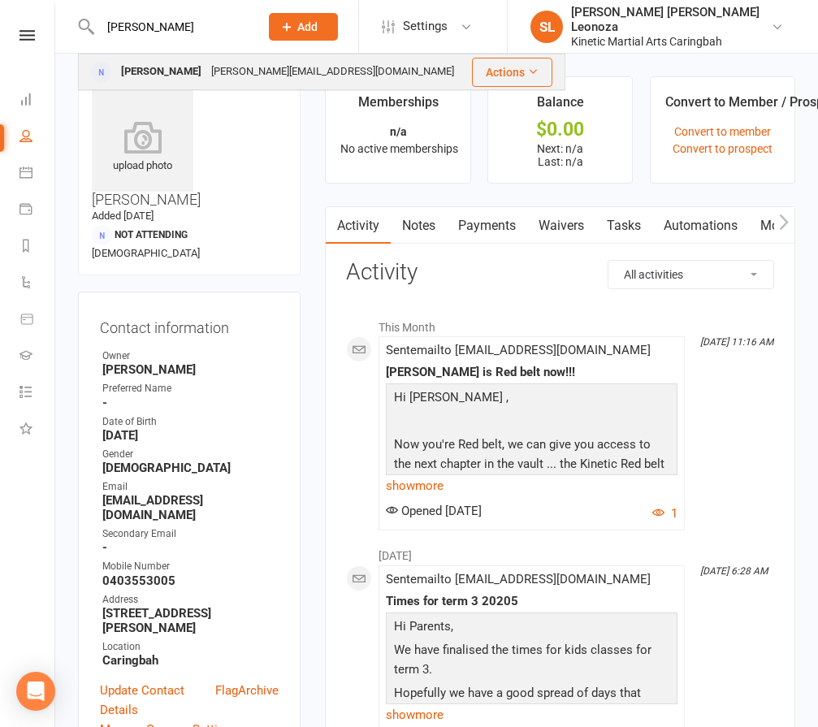
type input "[PERSON_NAME]"
click at [207, 64] on div "[PERSON_NAME][EMAIL_ADDRESS][DOMAIN_NAME]" at bounding box center [332, 72] width 252 height 24
